Goal: Task Accomplishment & Management: Manage account settings

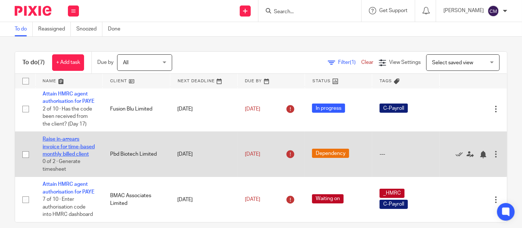
scroll to position [9, 0]
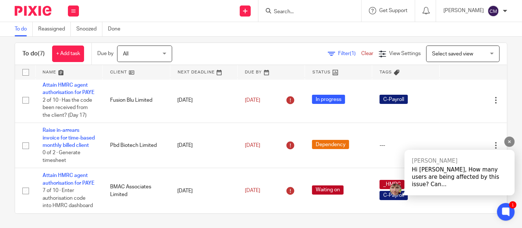
click at [466, 184] on div "Hi Charmaine, How many users are being affected by this issue? Can..." at bounding box center [460, 177] width 96 height 22
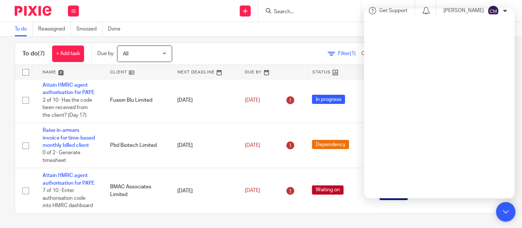
click at [504, 209] on icon at bounding box center [506, 212] width 6 height 6
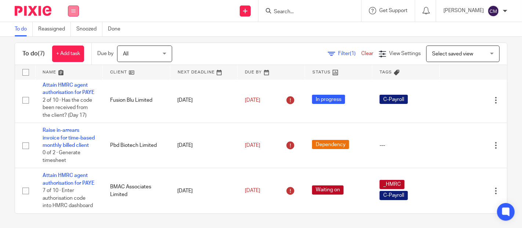
click at [71, 12] on button at bounding box center [73, 11] width 11 height 11
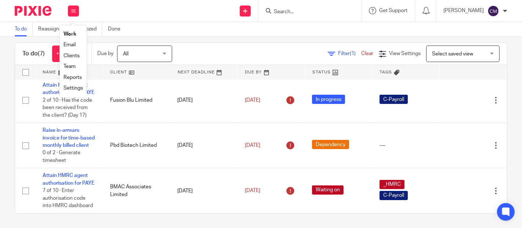
click at [74, 33] on link "Work" at bounding box center [70, 34] width 13 height 5
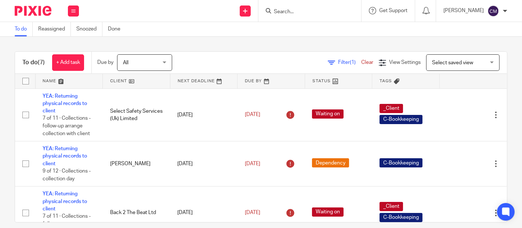
click at [326, 11] on input "Search" at bounding box center [306, 12] width 66 height 7
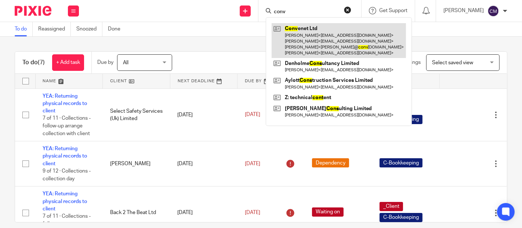
type input "conv"
click at [315, 36] on link at bounding box center [339, 40] width 134 height 35
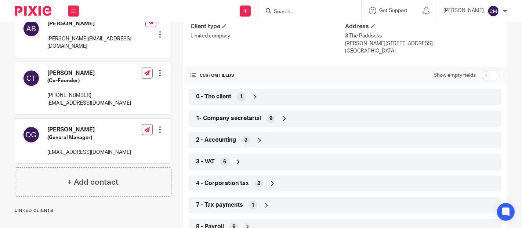
scroll to position [163, 0]
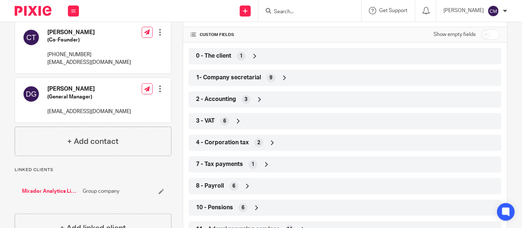
click at [214, 127] on div "3 - VAT 6" at bounding box center [345, 121] width 313 height 16
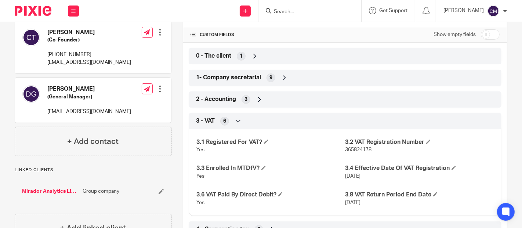
scroll to position [82, 0]
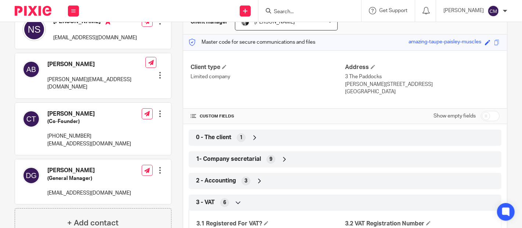
click at [215, 155] on div "1- Company secretarial 9" at bounding box center [345, 159] width 302 height 12
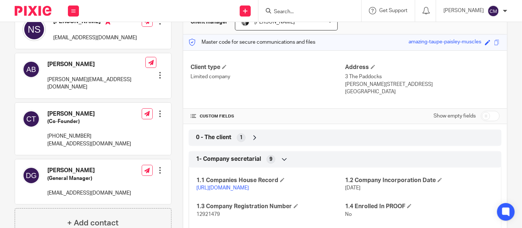
click at [213, 189] on link "https://find-and-update.company-information.service.gov.uk/company/12921479" at bounding box center [223, 188] width 53 height 5
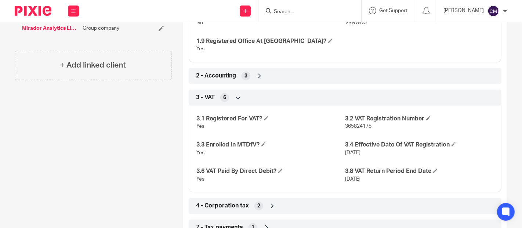
scroll to position [285, 0]
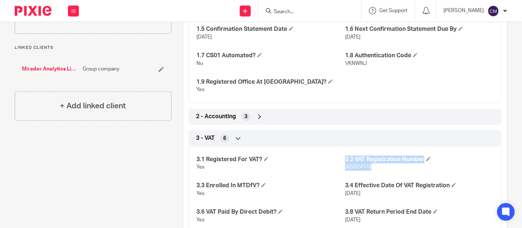
drag, startPoint x: 340, startPoint y: 176, endPoint x: 388, endPoint y: 173, distance: 48.2
click at [388, 173] on div "3.1 Registered For VAT? Yes 3.2 VAT Registration Number 365824178 3.3 Enrolled …" at bounding box center [345, 187] width 313 height 92
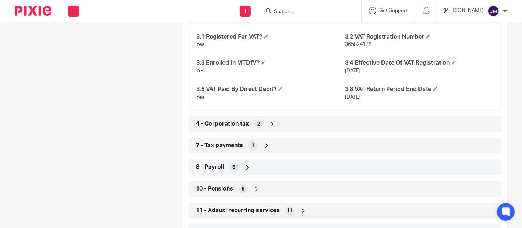
click at [226, 174] on div "8 - Payroll 6" at bounding box center [345, 167] width 302 height 12
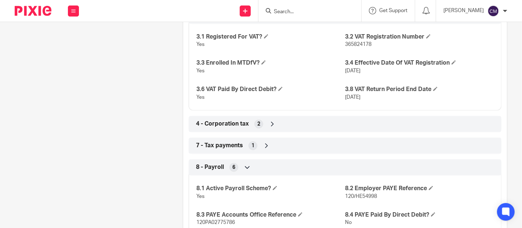
scroll to position [490, 0]
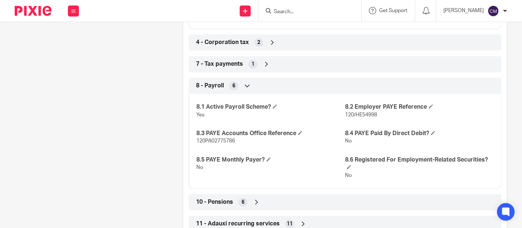
click at [345, 118] on span "120/HE54998" at bounding box center [361, 114] width 32 height 5
click at [373, 118] on span "120/HE54998" at bounding box center [361, 114] width 32 height 5
click at [345, 118] on span "120/HE54998" at bounding box center [361, 114] width 32 height 5
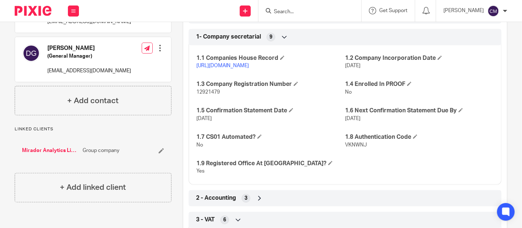
scroll to position [0, 0]
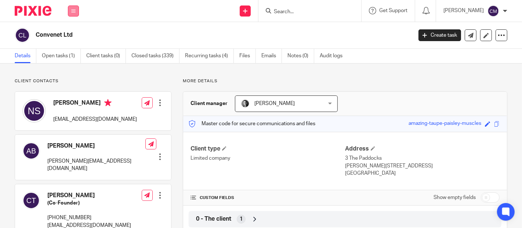
click at [75, 10] on icon at bounding box center [73, 11] width 4 height 4
click at [73, 84] on li "Settings" at bounding box center [73, 88] width 19 height 11
click at [69, 89] on link "Settings" at bounding box center [73, 88] width 19 height 5
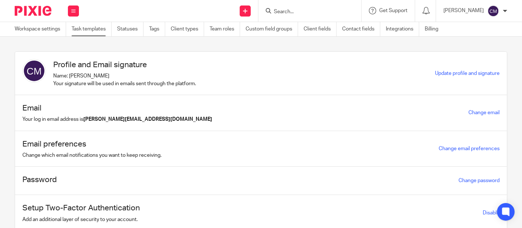
click at [99, 29] on link "Task templates" at bounding box center [92, 29] width 40 height 14
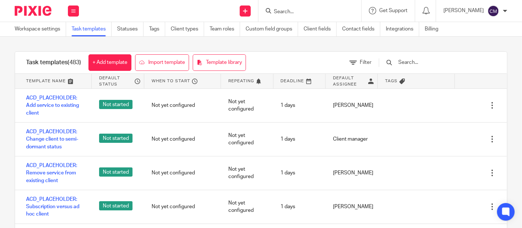
click at [421, 60] on input "text" at bounding box center [441, 62] width 86 height 8
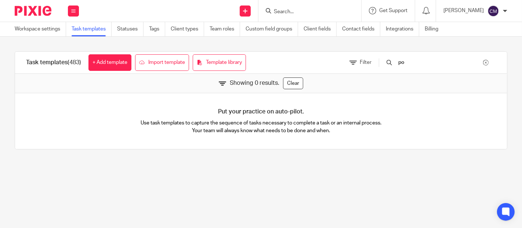
type input "p"
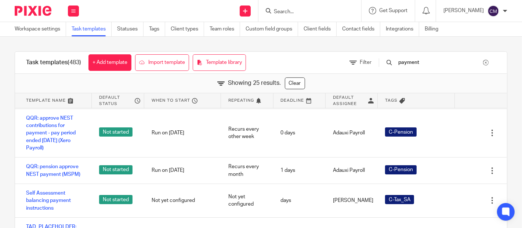
scroll to position [408, 0]
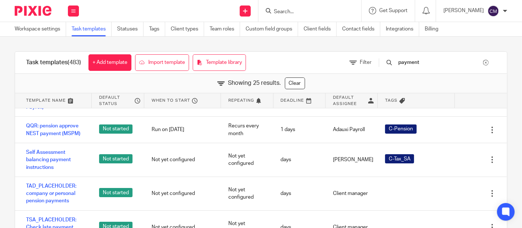
type input "payment"
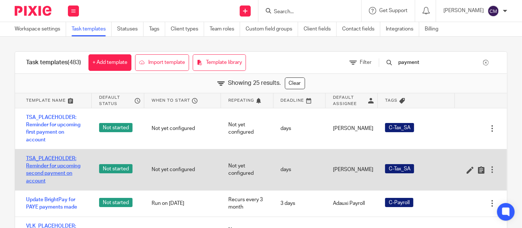
scroll to position [653, 0]
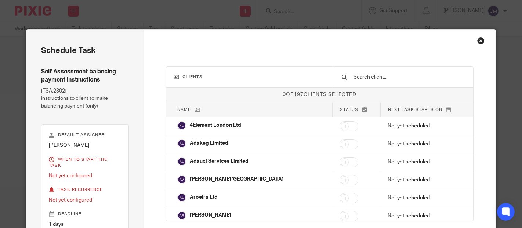
scroll to position [62, 0]
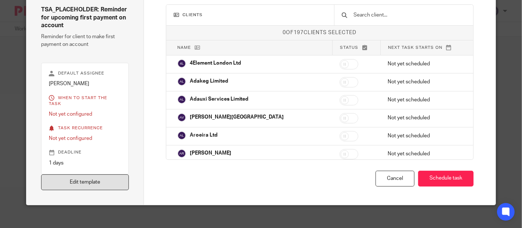
click at [122, 175] on link "Edit template" at bounding box center [84, 183] width 87 height 16
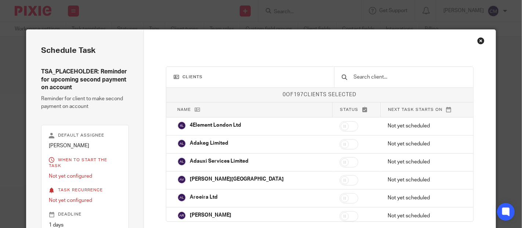
scroll to position [62, 0]
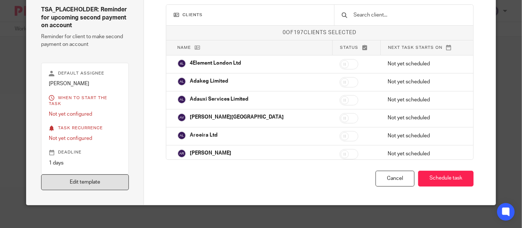
click at [88, 182] on link "Edit template" at bounding box center [84, 183] width 87 height 16
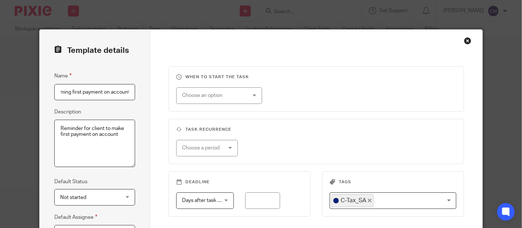
scroll to position [122, 0]
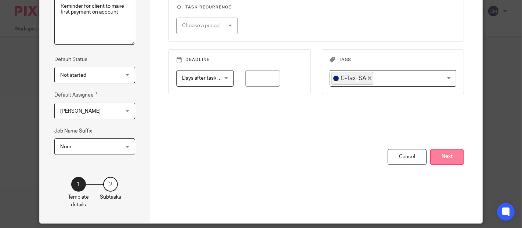
click at [454, 158] on button "Next" at bounding box center [448, 157] width 34 height 16
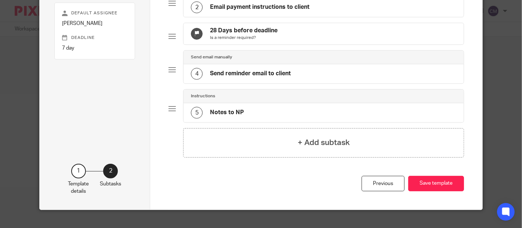
scroll to position [41, 0]
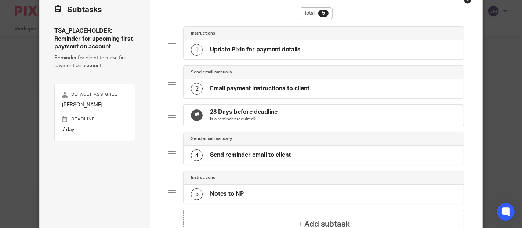
click at [211, 37] on div "Instructions" at bounding box center [324, 34] width 280 height 14
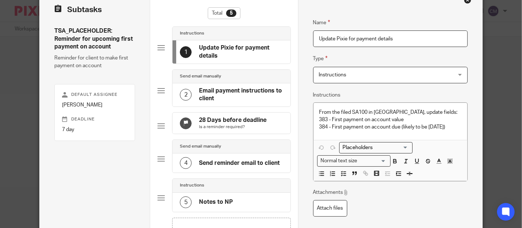
click at [231, 78] on div "Send email manually" at bounding box center [231, 76] width 103 height 6
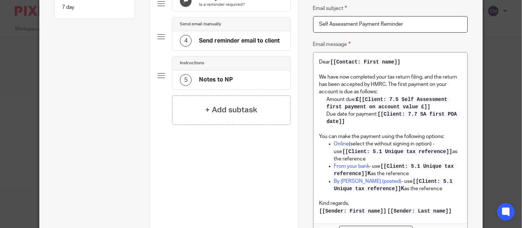
scroll to position [122, 0]
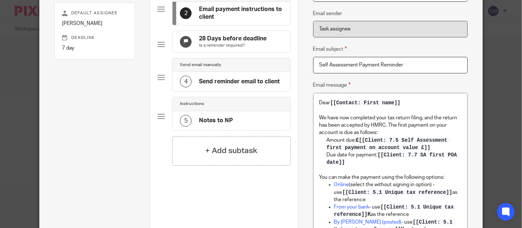
click at [258, 72] on div "Send email manually" at bounding box center [232, 65] width 118 height 14
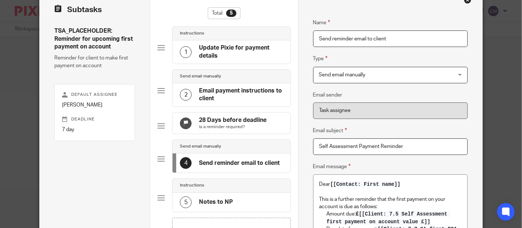
scroll to position [0, 0]
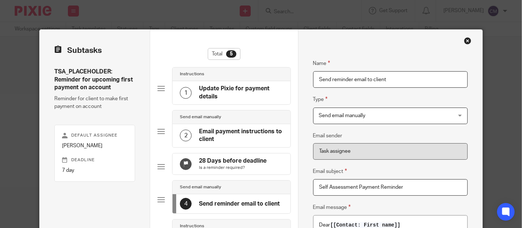
click at [232, 122] on div "Send email manually" at bounding box center [232, 118] width 118 height 14
click at [209, 124] on div "2 Email payment instructions to client" at bounding box center [232, 135] width 118 height 23
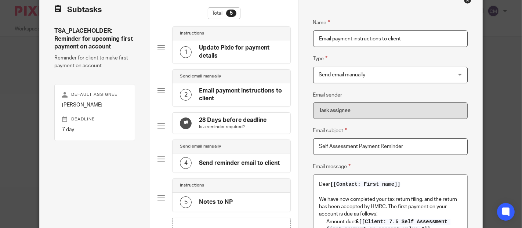
click at [216, 150] on h4 "Send email manually" at bounding box center [200, 147] width 41 height 6
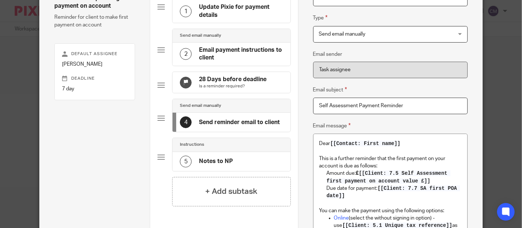
scroll to position [122, 0]
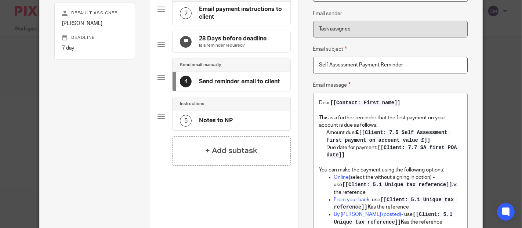
click at [259, 111] on div "Instructions" at bounding box center [232, 104] width 118 height 14
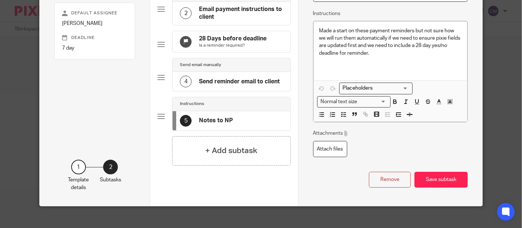
scroll to position [0, 0]
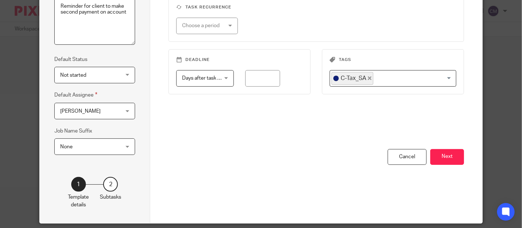
scroll to position [0, 103]
click at [461, 157] on button "Next" at bounding box center [448, 157] width 34 height 16
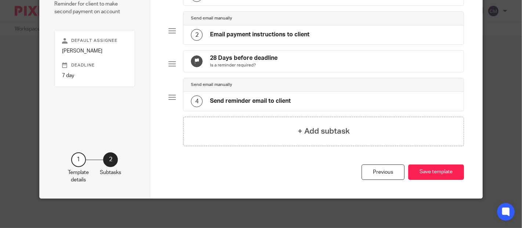
scroll to position [18, 0]
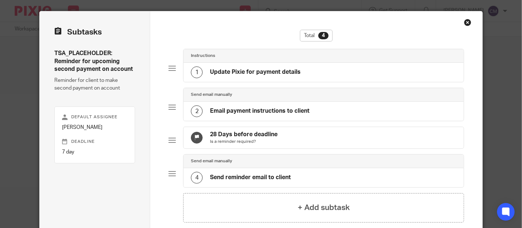
click at [235, 59] on div "Instructions" at bounding box center [324, 56] width 280 height 14
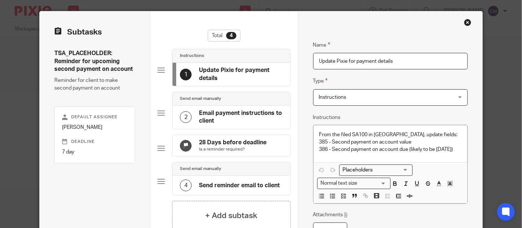
click at [229, 97] on div "Send email manually" at bounding box center [231, 99] width 103 height 6
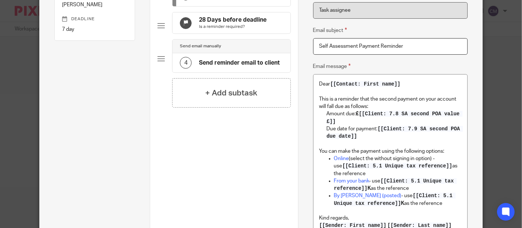
scroll to position [100, 0]
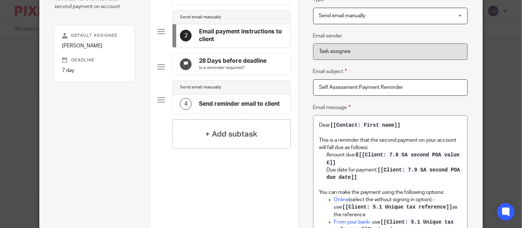
click at [229, 94] on div "Send email manually" at bounding box center [232, 88] width 118 height 14
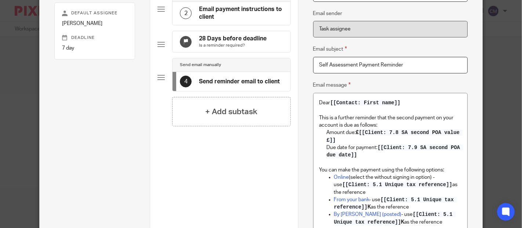
scroll to position [0, 0]
